Goal: Information Seeking & Learning: Learn about a topic

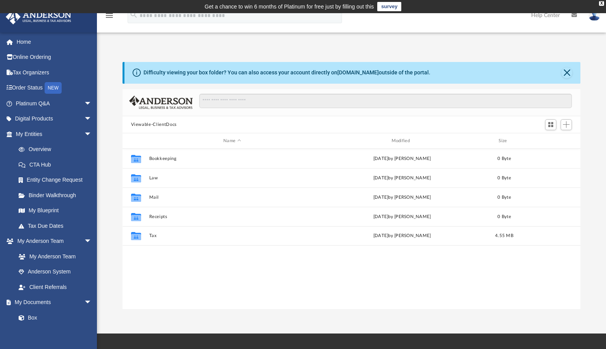
scroll to position [170, 452]
click at [569, 71] on button "Close" at bounding box center [566, 72] width 11 height 11
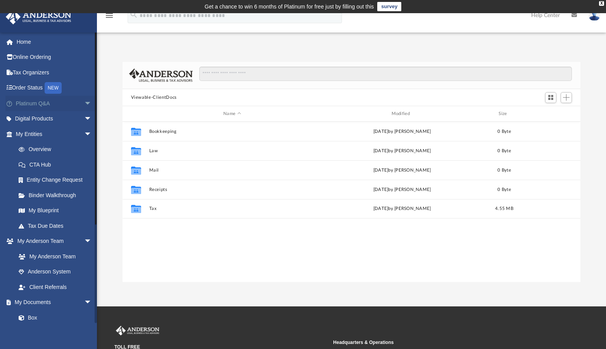
click at [28, 101] on link "Platinum Q&A arrow_drop_down" at bounding box center [54, 104] width 98 height 16
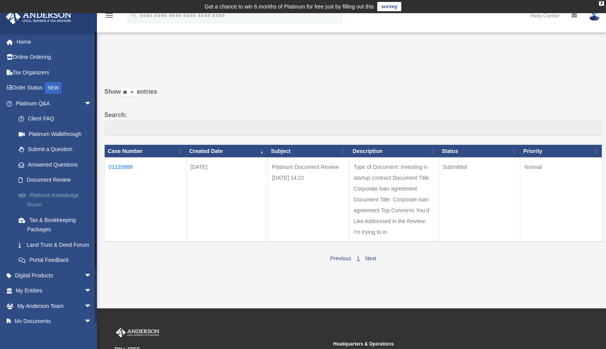
click at [41, 197] on link "Platinum Knowledge Room" at bounding box center [57, 200] width 93 height 25
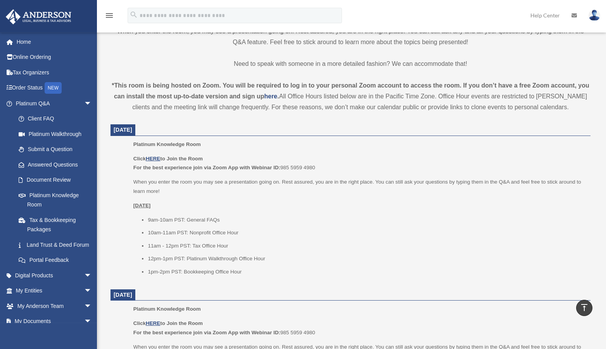
scroll to position [237, 0]
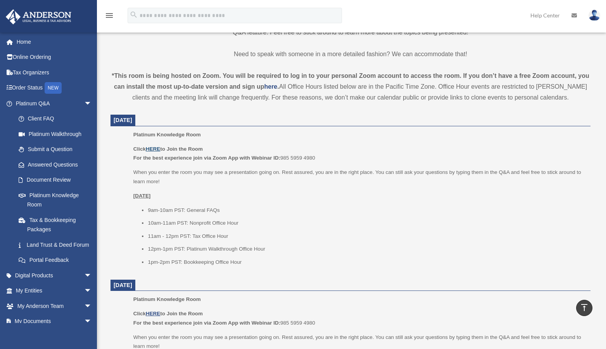
click at [155, 150] on u "HERE" at bounding box center [153, 149] width 14 height 6
